Goal: Information Seeking & Learning: Learn about a topic

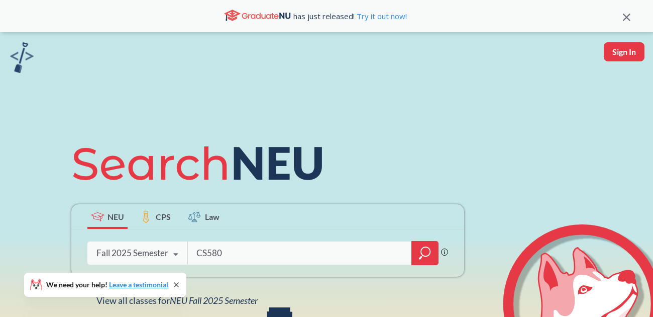
type input "CS5800"
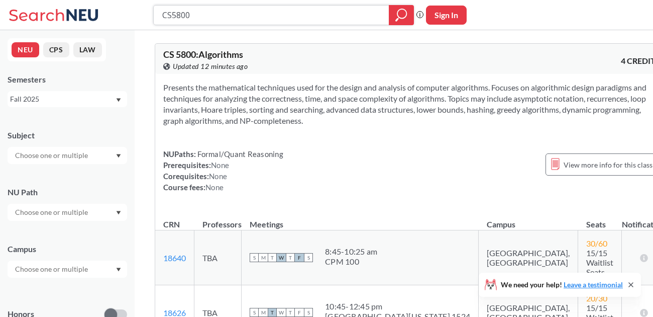
click at [227, 20] on input "CS5800" at bounding box center [271, 15] width 221 height 17
type input "CS6620"
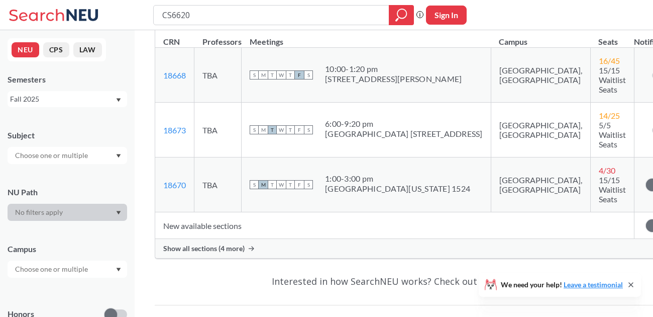
scroll to position [172, 0]
click at [198, 252] on span "Show all sections (4 more)" at bounding box center [203, 247] width 81 height 9
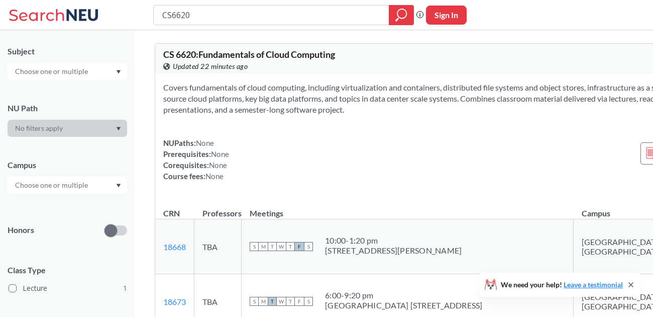
scroll to position [99, 0]
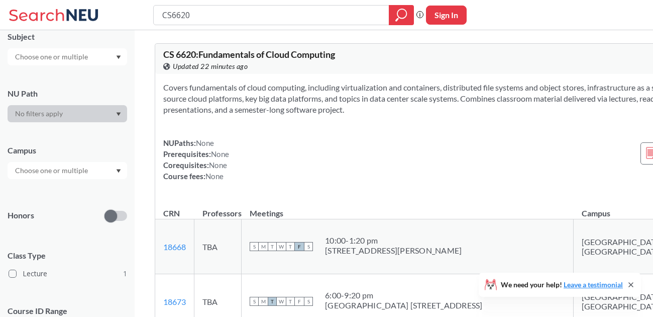
click at [88, 173] on input "text" at bounding box center [52, 170] width 84 height 12
click at [114, 171] on div at bounding box center [68, 170] width 120 height 17
click at [116, 172] on icon "Dropdown arrow" at bounding box center [118, 171] width 5 height 4
click at [68, 176] on div at bounding box center [68, 170] width 120 height 17
click at [195, 174] on div "NUPaths: None Prerequisites: None Corequisites: None Course fees: None" at bounding box center [196, 159] width 66 height 44
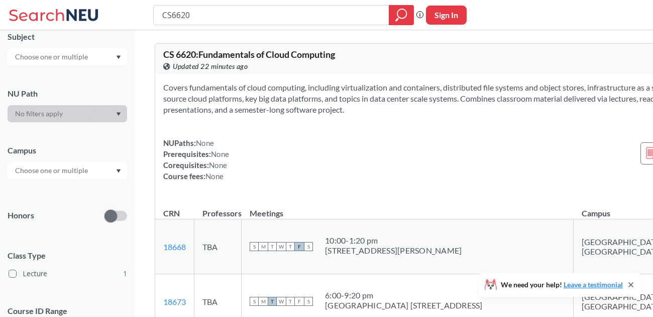
type input "CS5800"
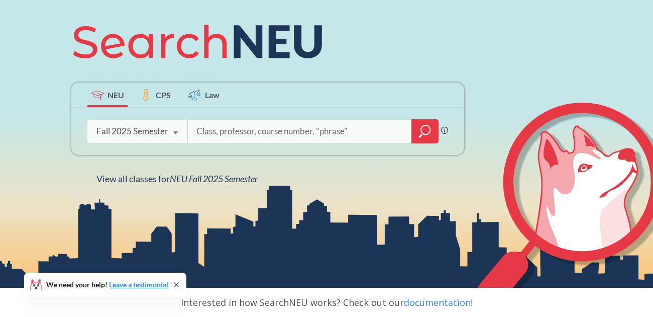
scroll to position [167, 0]
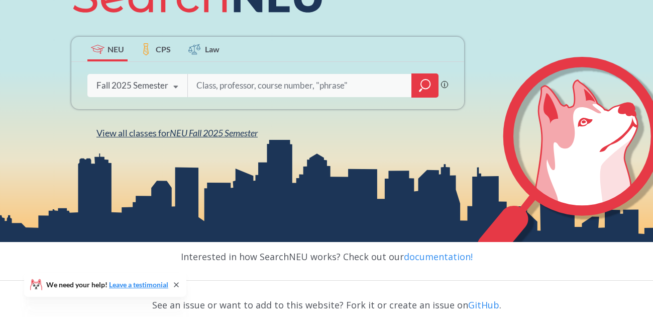
click at [205, 136] on span "NEU Fall 2025 Semester" at bounding box center [214, 132] width 88 height 11
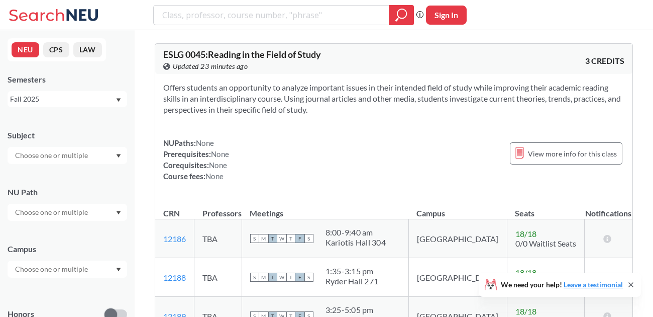
click at [86, 156] on input "text" at bounding box center [52, 155] width 84 height 12
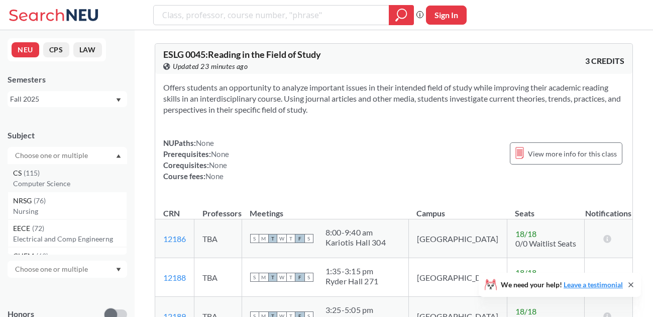
click at [76, 180] on p "Computer Science" at bounding box center [70, 183] width 114 height 10
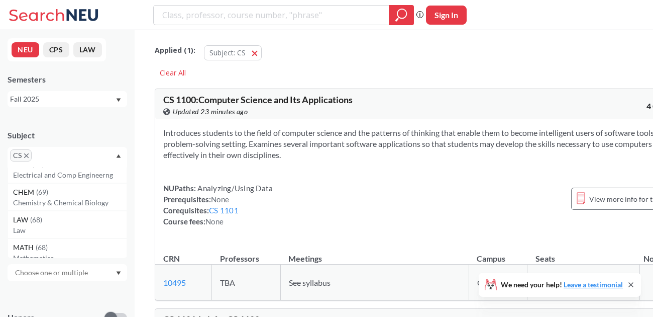
click at [119, 271] on icon "Dropdown arrow" at bounding box center [118, 273] width 5 height 4
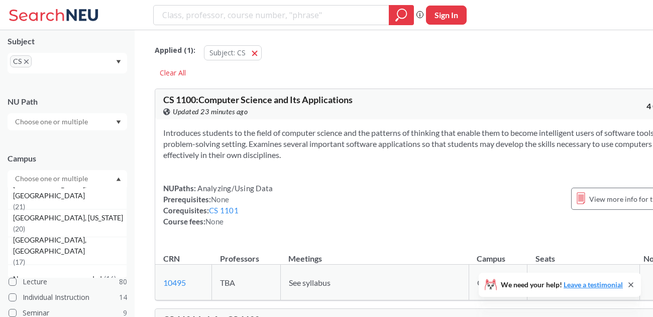
scroll to position [118, 0]
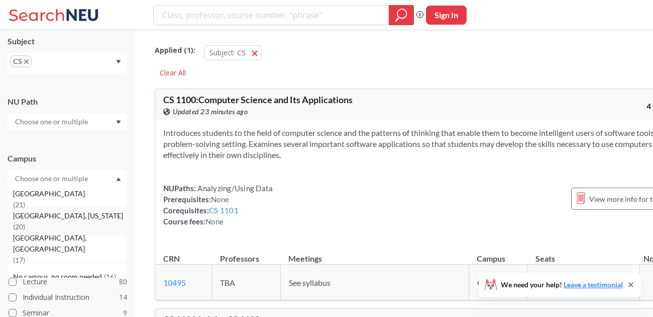
click at [62, 221] on span "[GEOGRAPHIC_DATA], [US_STATE]" at bounding box center [69, 215] width 112 height 11
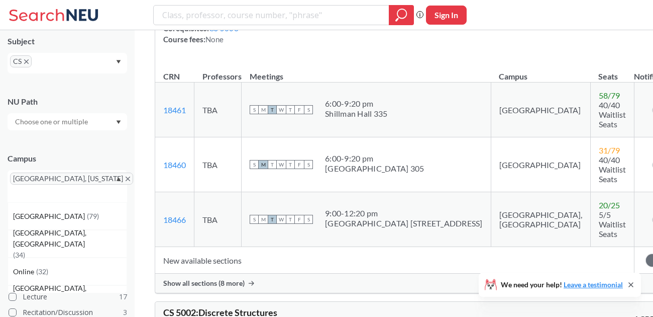
scroll to position [288, 0]
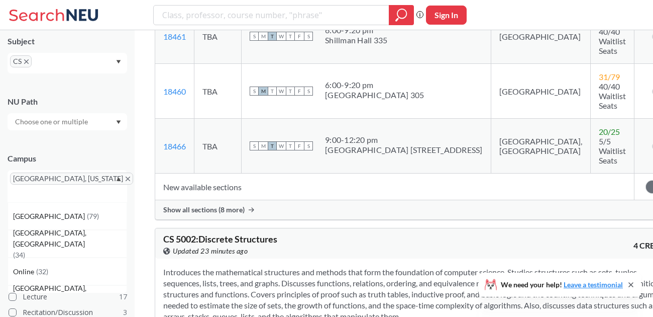
click at [212, 205] on span "Show all sections (8 more)" at bounding box center [203, 209] width 81 height 9
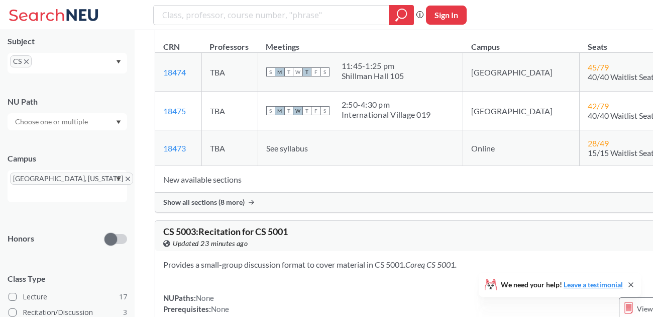
scroll to position [1104, 0]
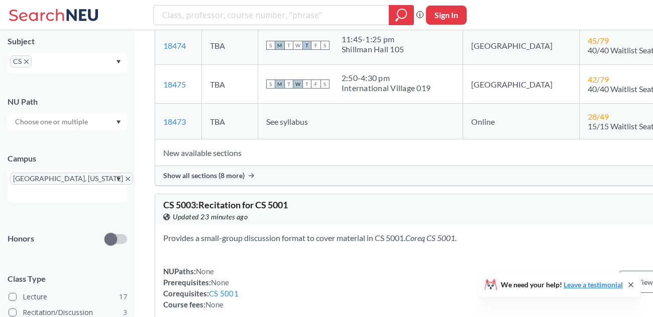
click at [222, 180] on span "Show all sections (8 more)" at bounding box center [203, 175] width 81 height 9
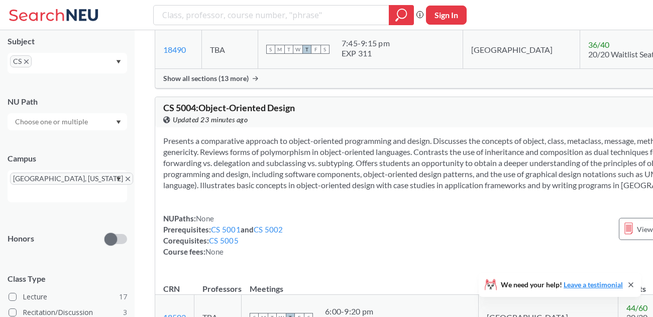
scroll to position [1972, 0]
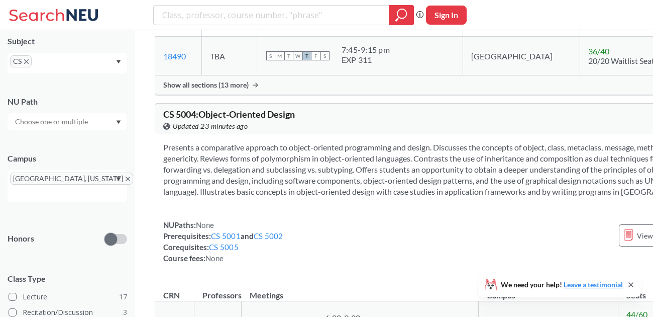
click at [202, 89] on span "Show all sections (13 more)" at bounding box center [205, 84] width 85 height 9
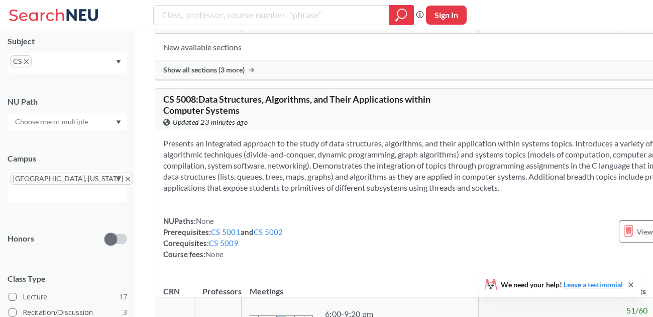
scroll to position [3123, 0]
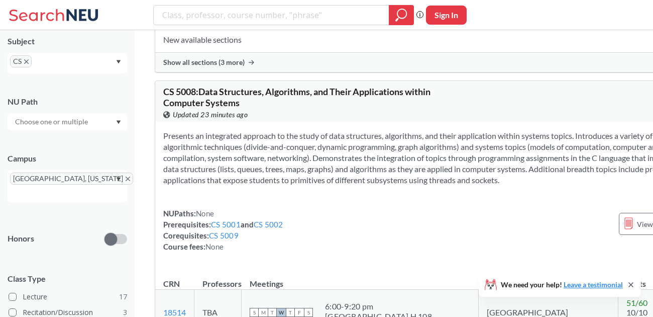
click at [204, 67] on span "Show all sections (3 more)" at bounding box center [203, 62] width 81 height 9
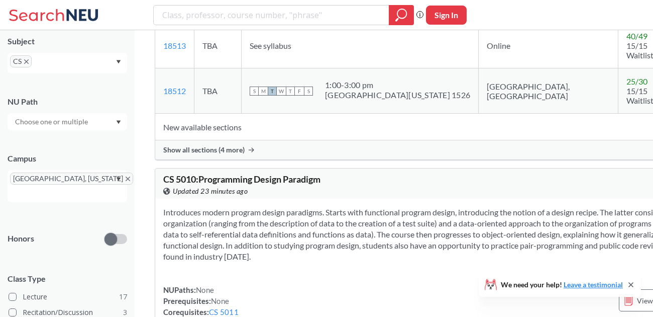
scroll to position [3637, 0]
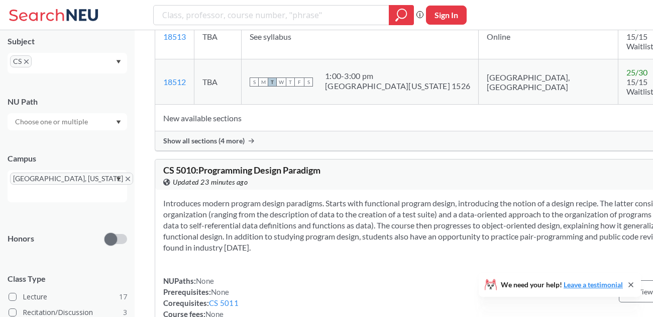
click at [205, 143] on span "Show all sections (4 more)" at bounding box center [203, 140] width 81 height 9
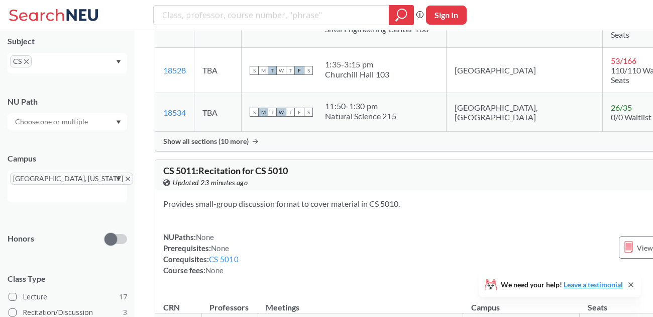
scroll to position [4243, 0]
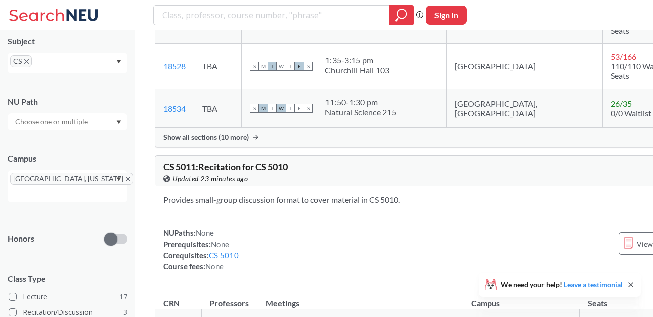
click at [208, 142] on span "Show all sections (10 more)" at bounding box center [205, 137] width 85 height 9
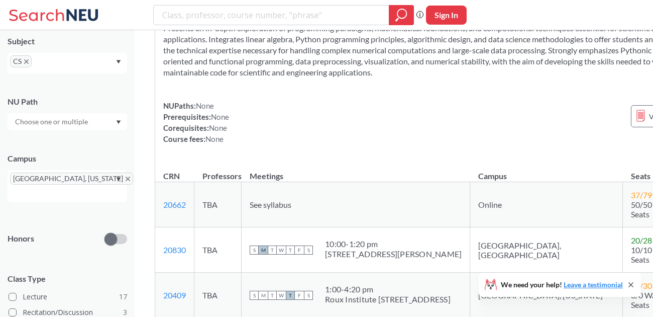
scroll to position [5490, 0]
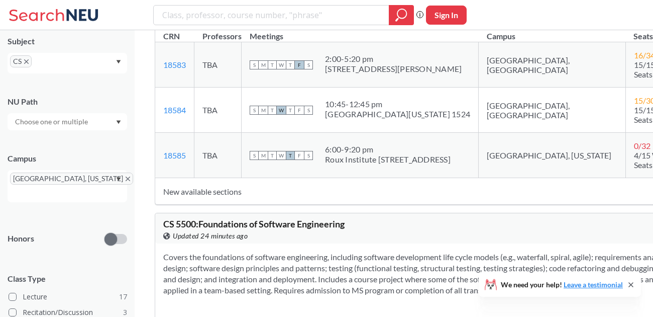
scroll to position [7456, 0]
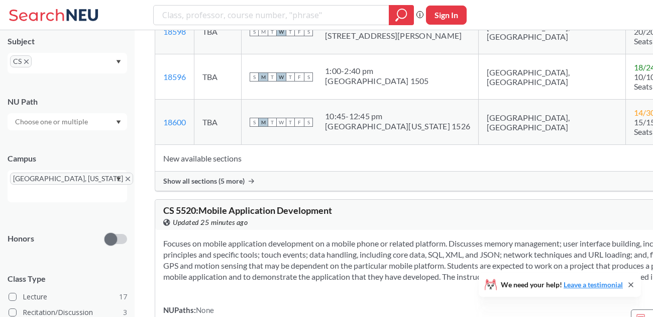
scroll to position [8538, 0]
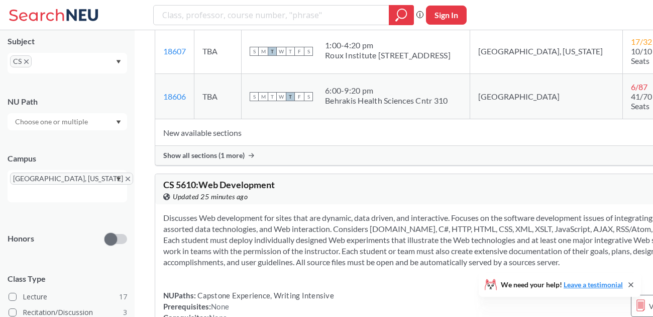
scroll to position [8940, 0]
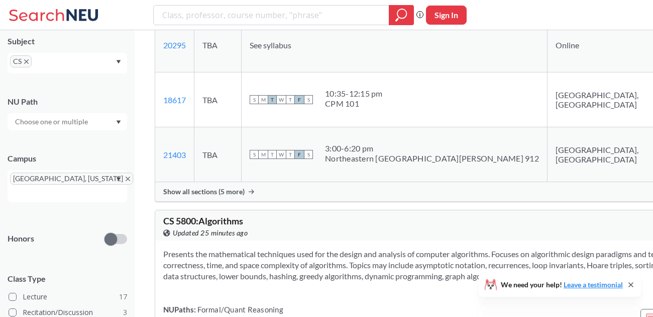
scroll to position [9654, 0]
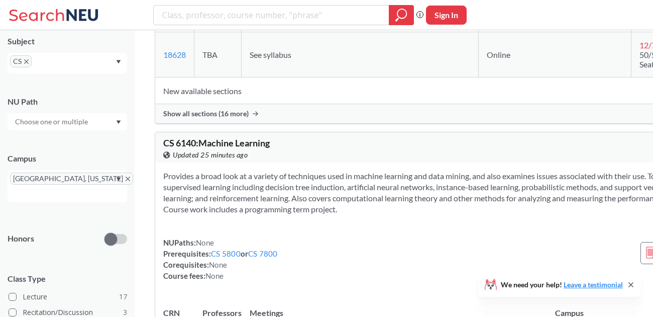
scroll to position [10085, 0]
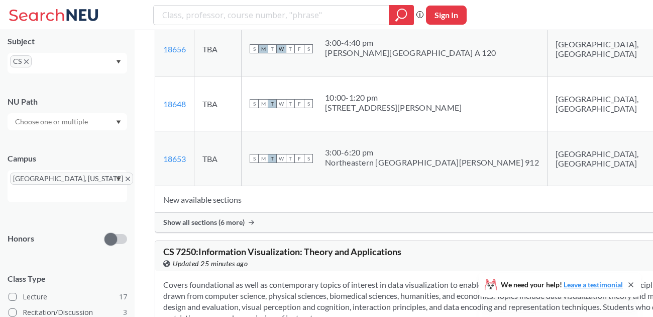
scroll to position [10658, 0]
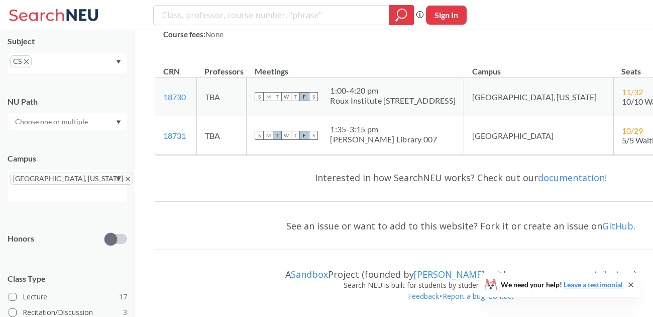
scroll to position [11928, 0]
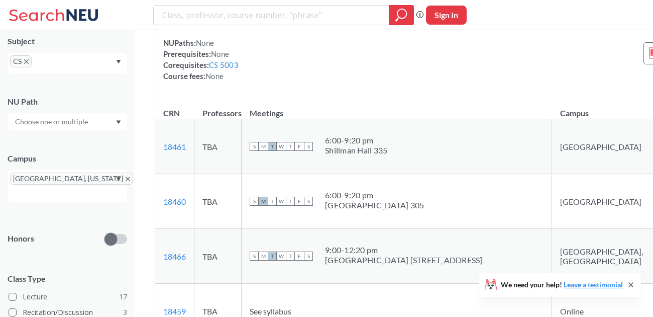
scroll to position [0, 0]
